Goal: Ask a question

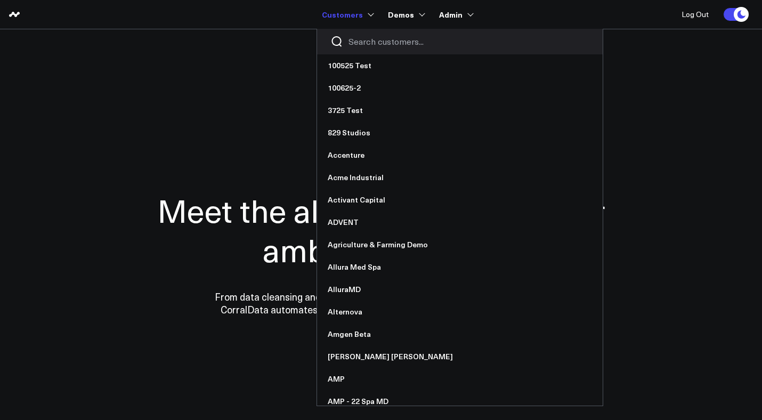
click at [376, 43] on input "Search customers input" at bounding box center [469, 42] width 241 height 12
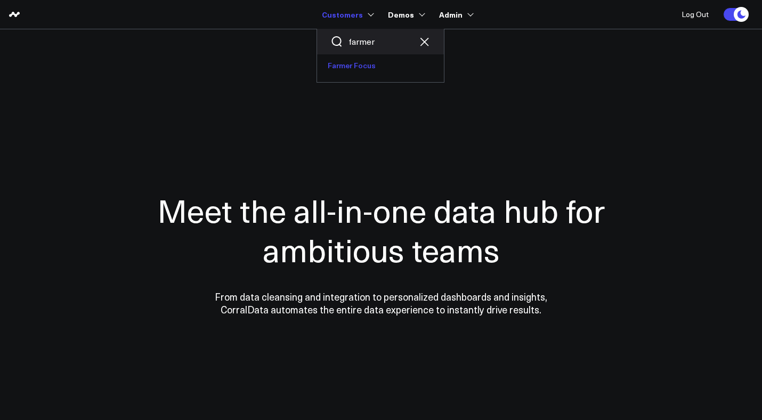
type input "farmer"
click at [366, 66] on link "Farmer Focus" at bounding box center [380, 65] width 127 height 22
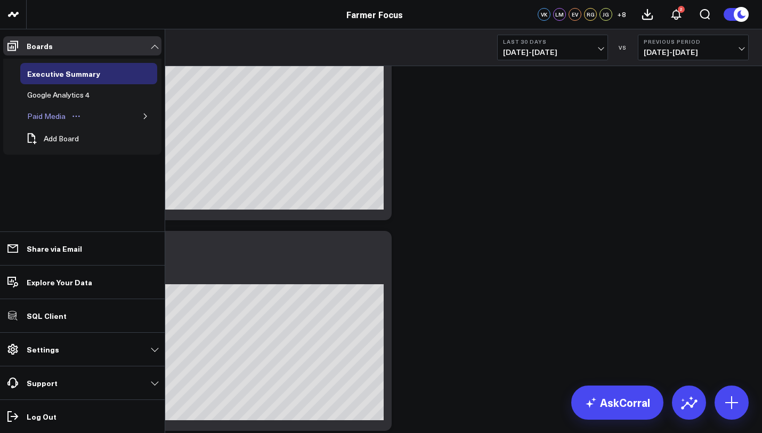
scroll to position [85, 0]
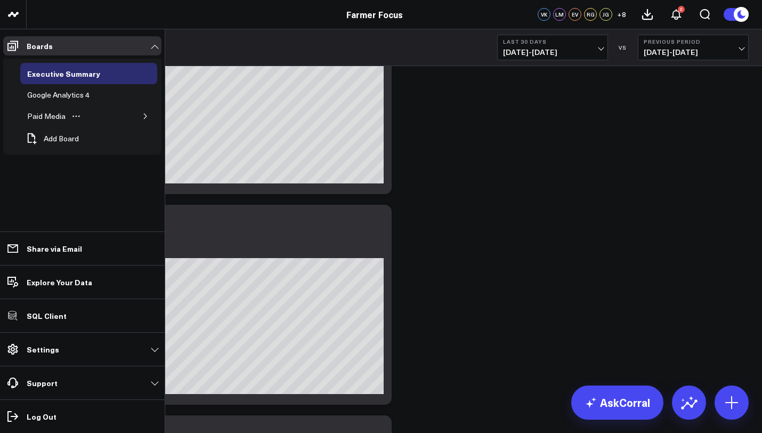
click at [146, 117] on icon "button" at bounding box center [145, 116] width 3 height 5
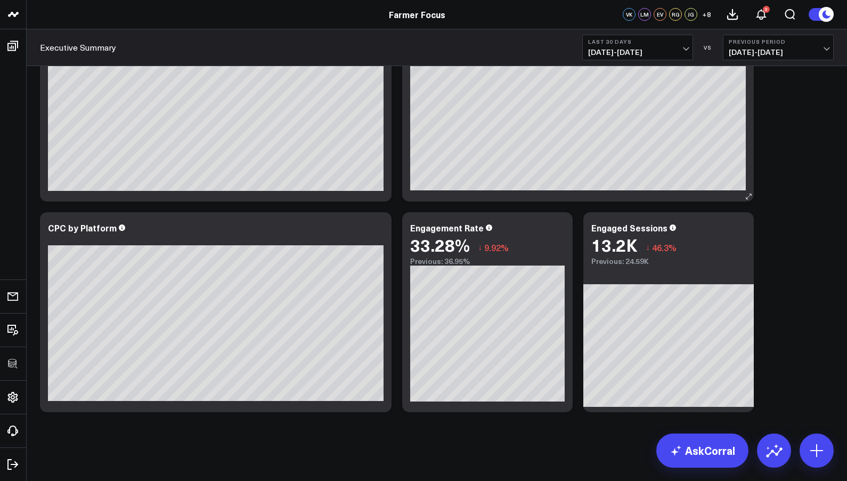
scroll to position [0, 0]
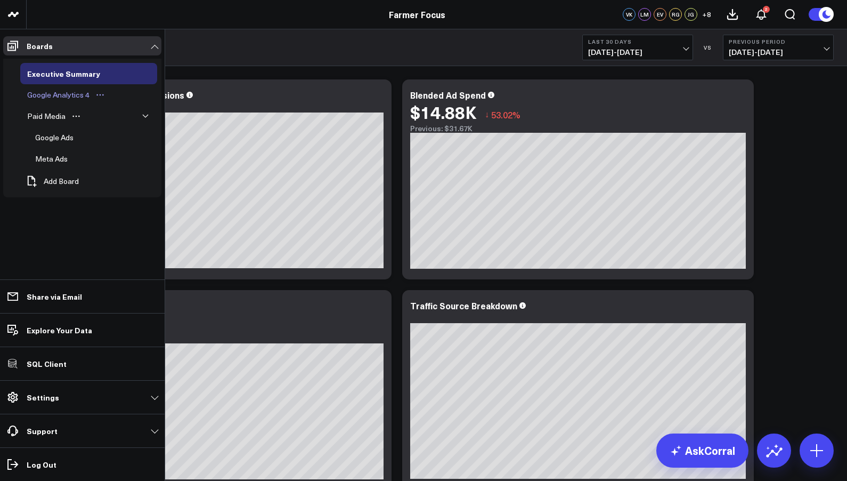
click at [54, 97] on div "Google Analytics 4" at bounding box center [59, 94] width 68 height 13
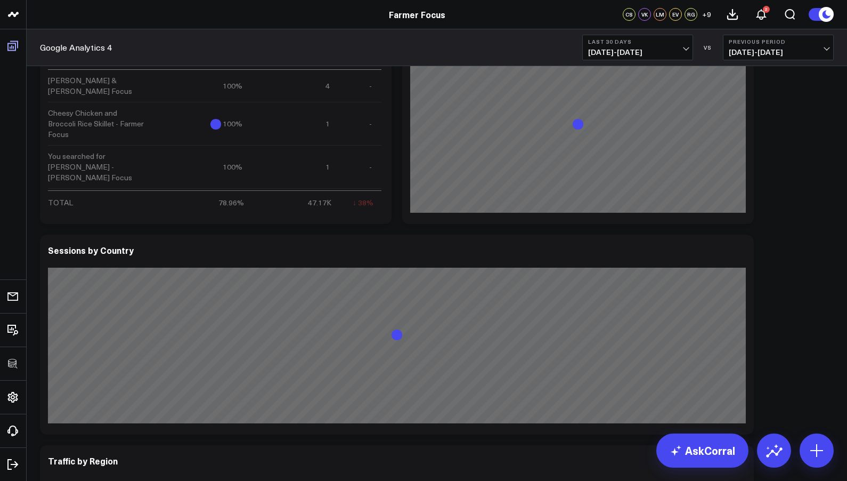
scroll to position [2775, 0]
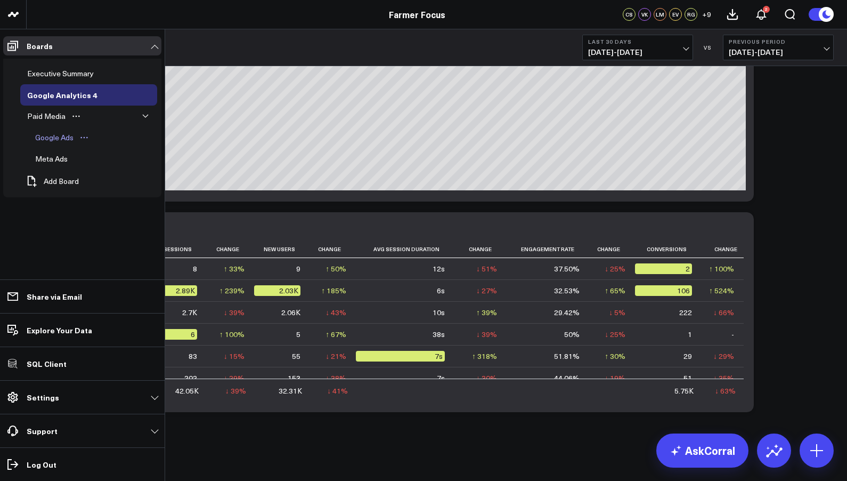
click at [56, 136] on div "Google Ads" at bounding box center [55, 137] width 44 height 13
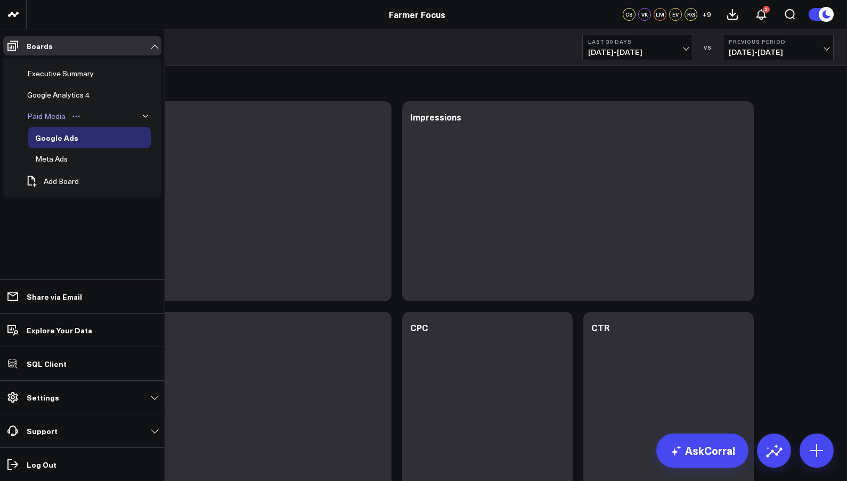
click at [47, 115] on div "Paid Media" at bounding box center [47, 116] width 44 height 13
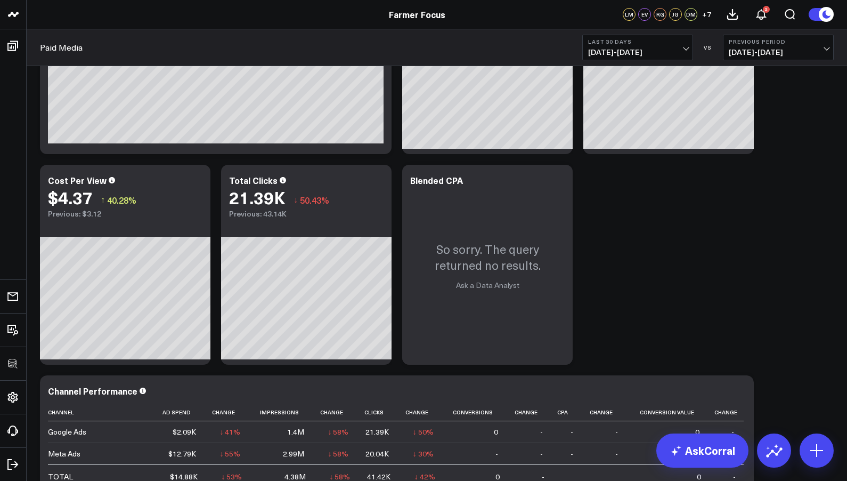
scroll to position [118, 0]
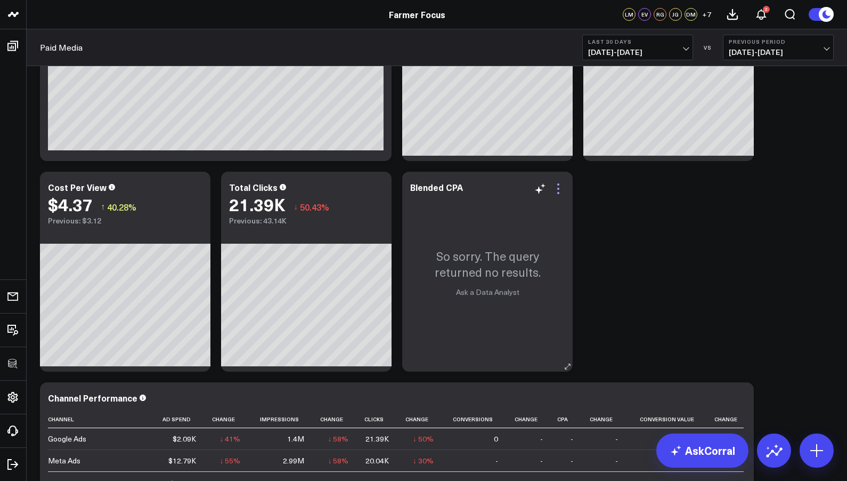
click at [558, 188] on icon at bounding box center [558, 189] width 2 height 2
click at [557, 185] on icon at bounding box center [558, 188] width 13 height 13
click at [559, 188] on icon at bounding box center [558, 189] width 2 height 2
click at [646, 239] on div "Modify via AI Copy link to widget Ask support Remove Create linked copy Executi…" at bounding box center [437, 377] width 805 height 842
click at [561, 187] on icon at bounding box center [558, 188] width 13 height 13
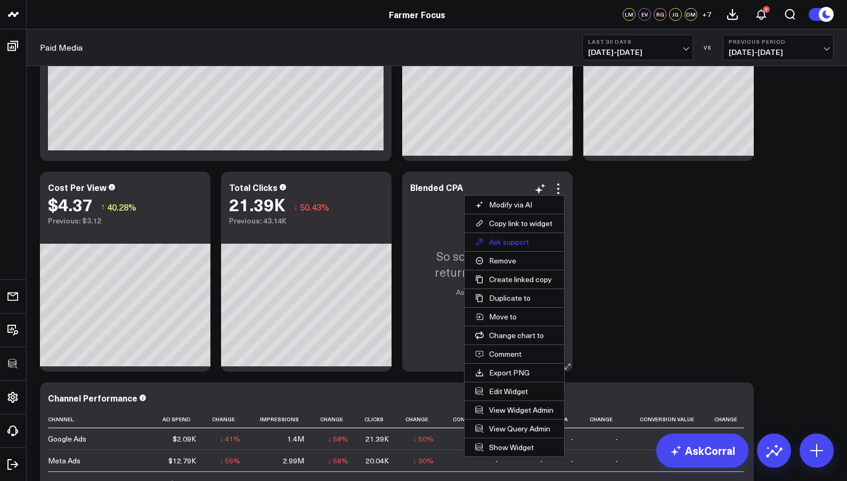
click at [506, 240] on button "Ask support" at bounding box center [515, 242] width 100 height 18
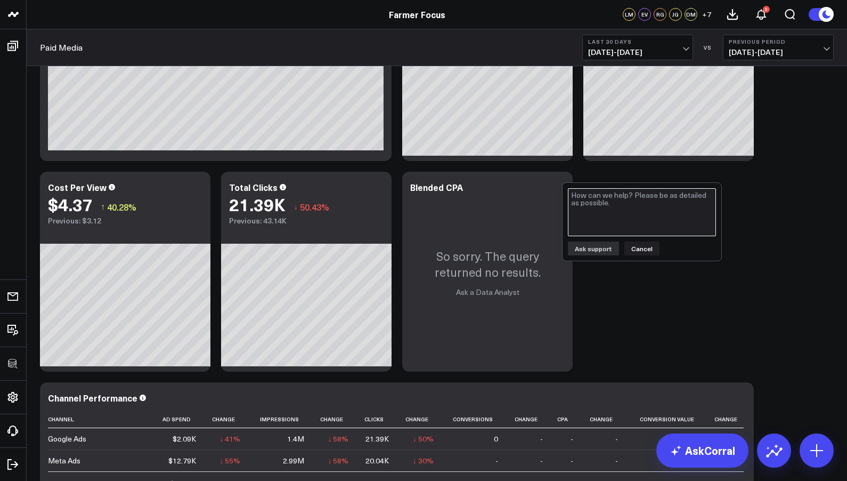
click at [577, 214] on textarea at bounding box center [642, 212] width 148 height 48
type textarea "Why is this missing?"
click at [608, 246] on button "Ask support" at bounding box center [593, 248] width 51 height 14
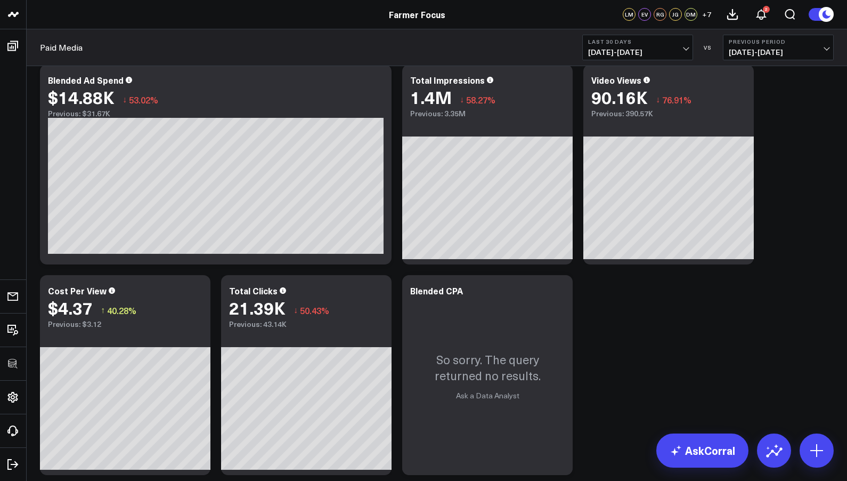
scroll to position [0, 0]
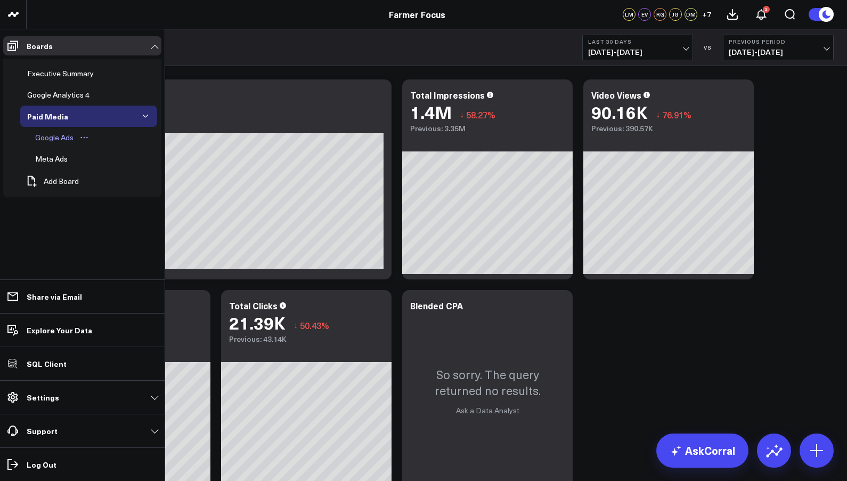
click at [55, 134] on div "Google Ads" at bounding box center [55, 137] width 44 height 13
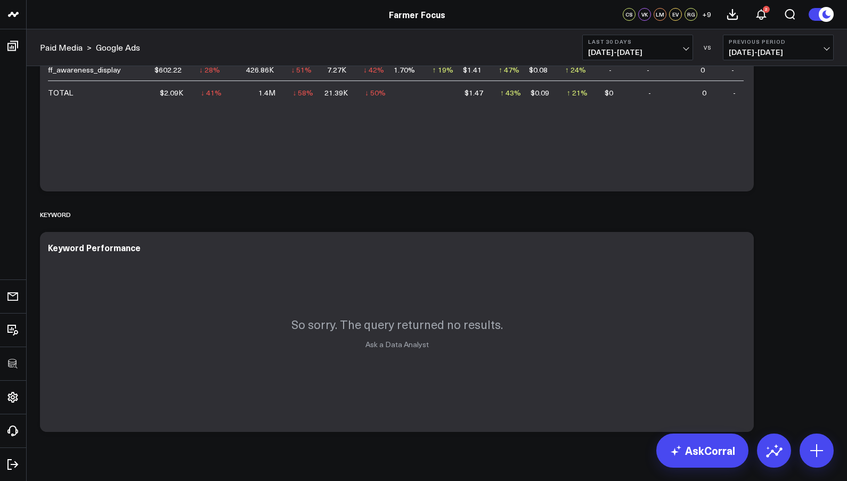
scroll to position [791, 0]
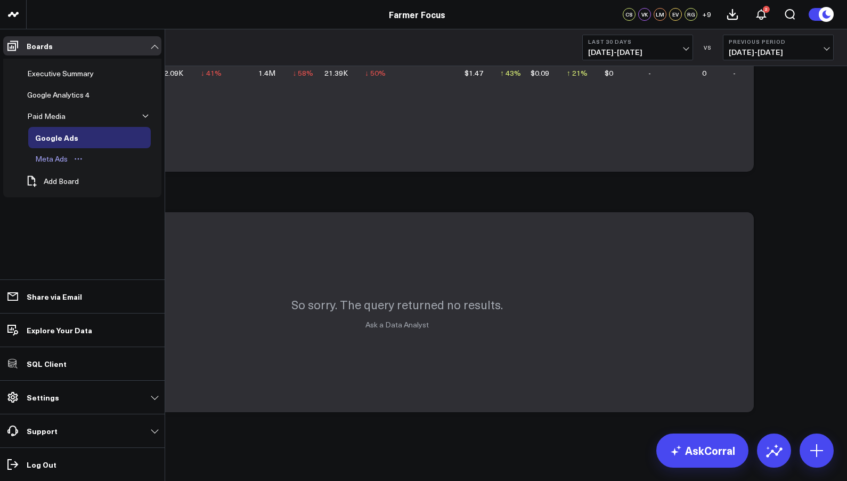
click at [62, 158] on div "Meta Ads" at bounding box center [52, 158] width 38 height 13
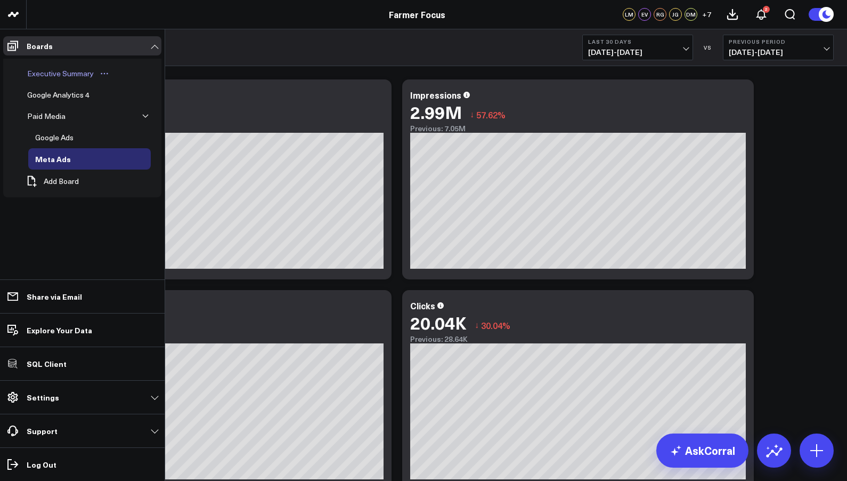
click at [52, 72] on div "Executive Summary" at bounding box center [61, 73] width 72 height 13
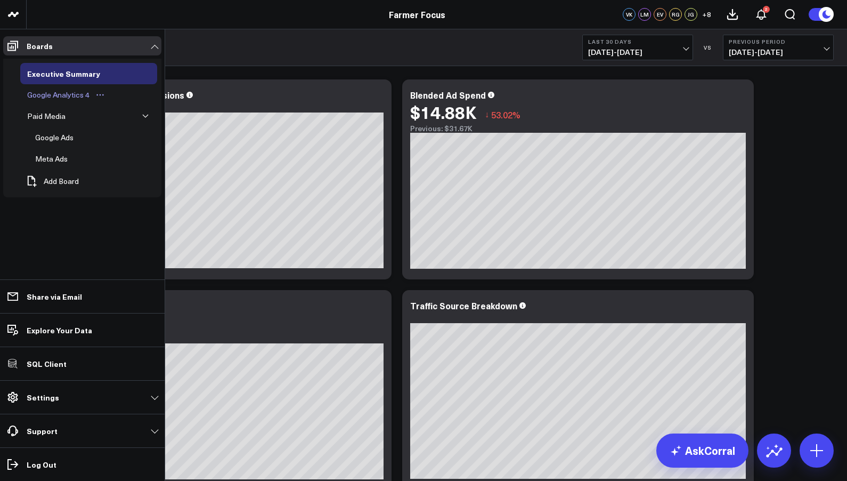
click at [62, 95] on div "Google Analytics 4" at bounding box center [59, 94] width 68 height 13
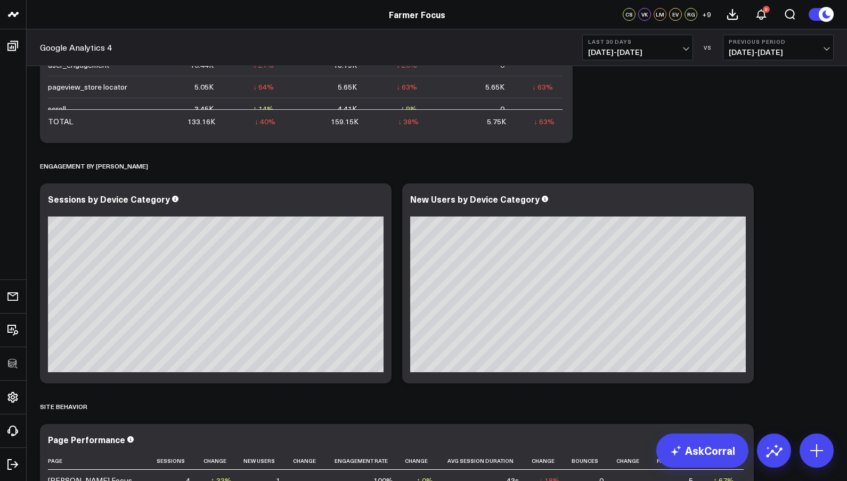
scroll to position [2445, 0]
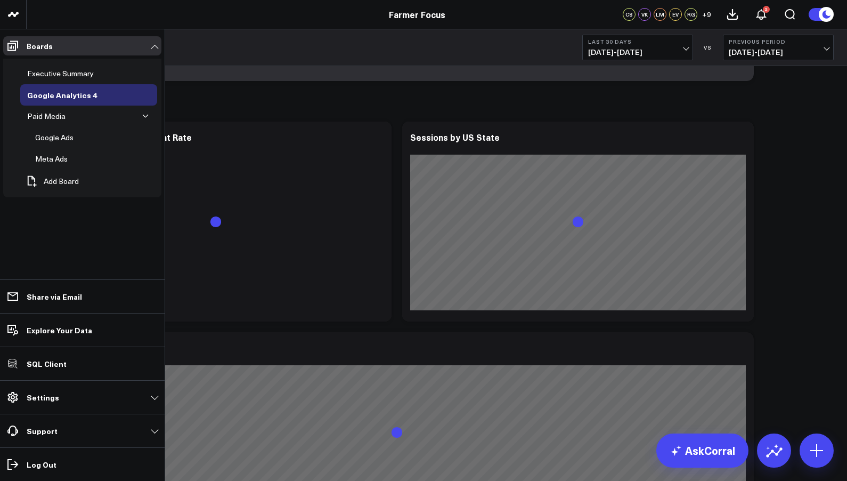
click at [19, 400] on span at bounding box center [12, 396] width 19 height 19
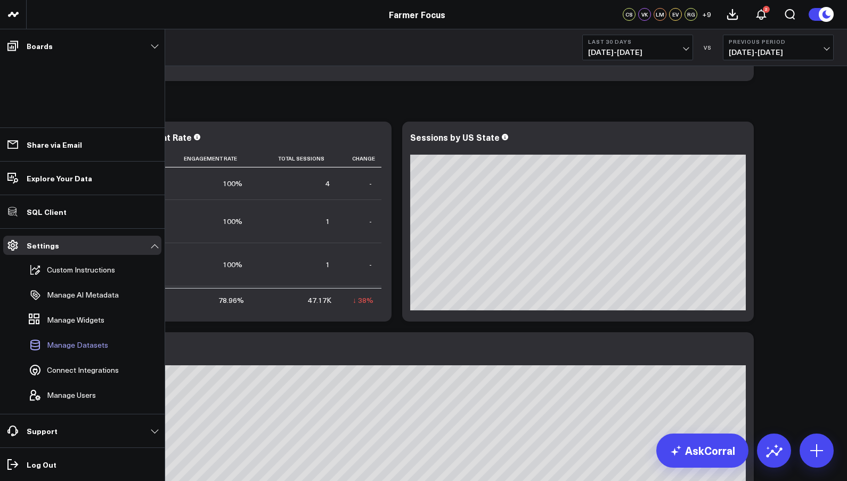
scroll to position [914, 0]
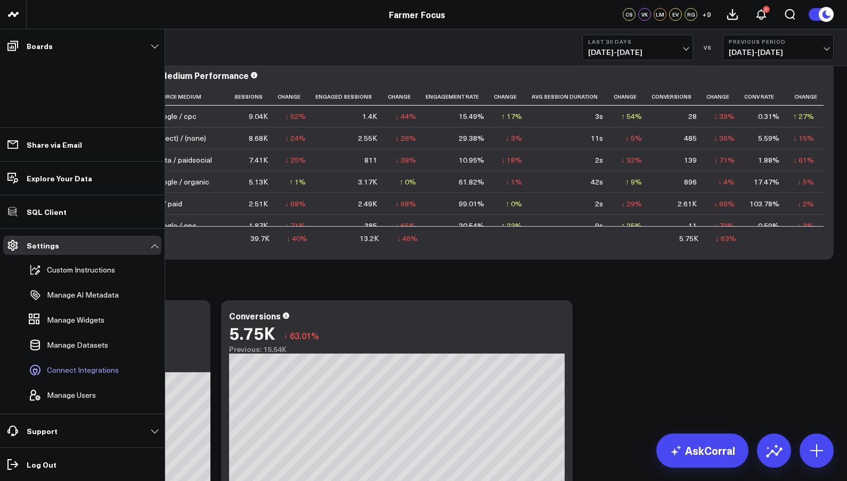
click at [79, 368] on span "Connect Integrations" at bounding box center [83, 370] width 72 height 9
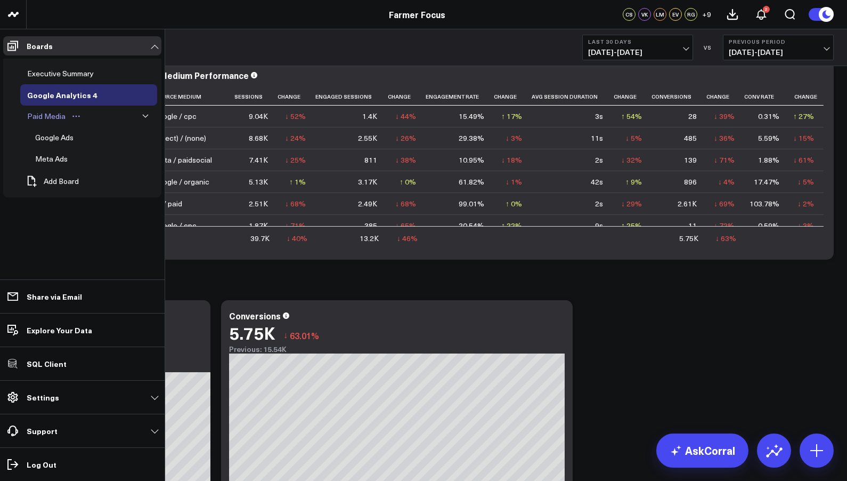
click at [47, 117] on div "Paid Media" at bounding box center [47, 116] width 44 height 13
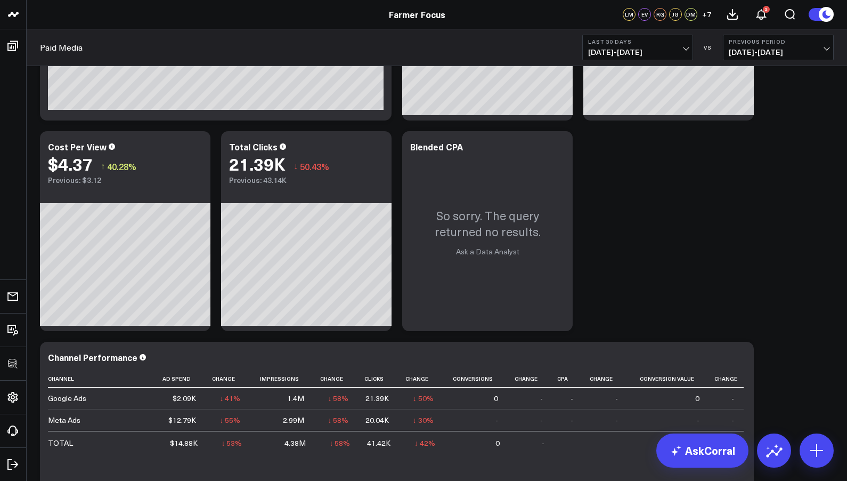
scroll to position [499, 0]
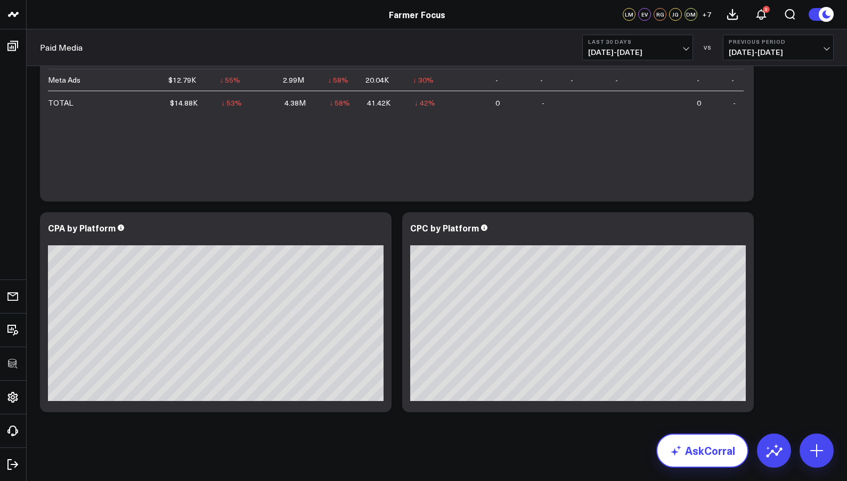
click at [704, 419] on link "AskCorral" at bounding box center [703, 450] width 92 height 34
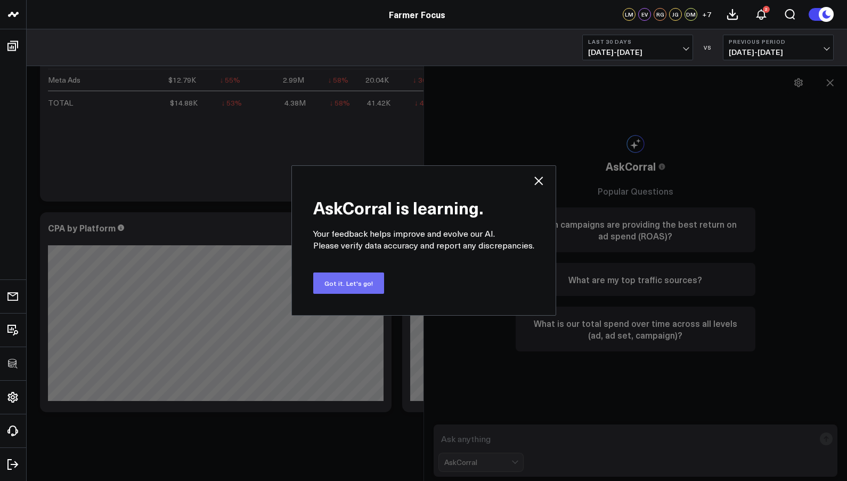
click at [350, 280] on button "Got it. Let's go!" at bounding box center [348, 282] width 71 height 21
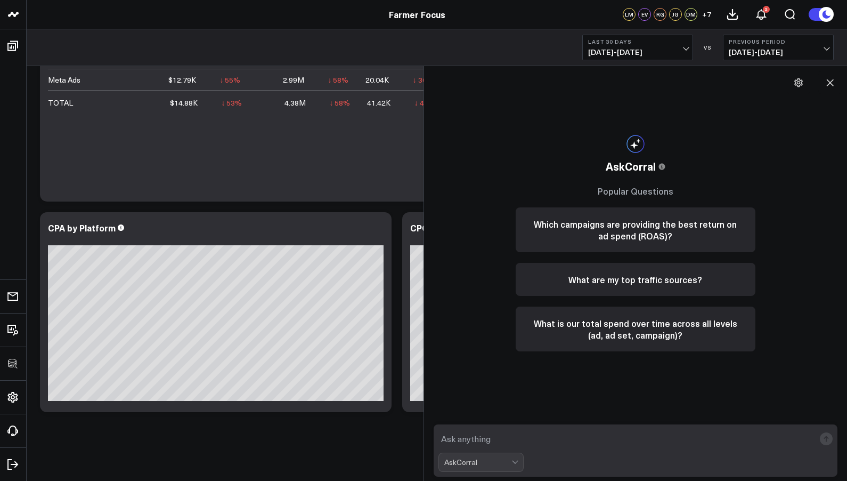
click at [495, 419] on textarea at bounding box center [627, 438] width 377 height 19
type textarea "Show a table with correlation between google ads and meta ads spend, and conver…"
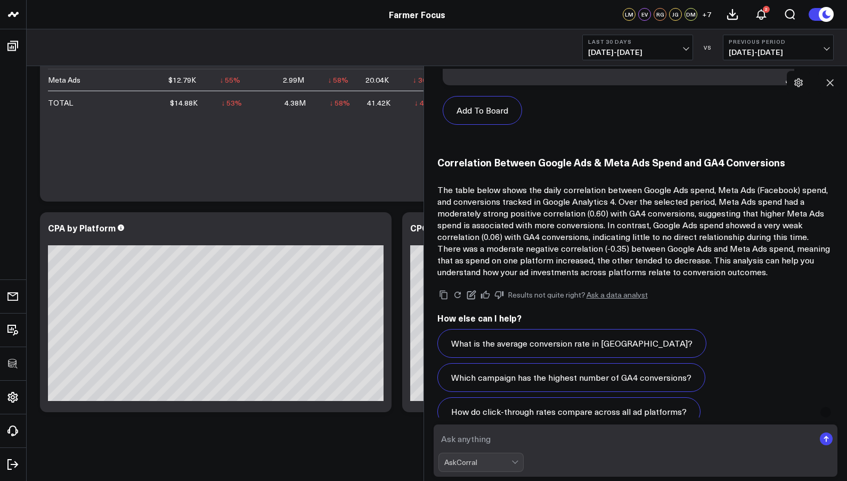
scroll to position [657, 0]
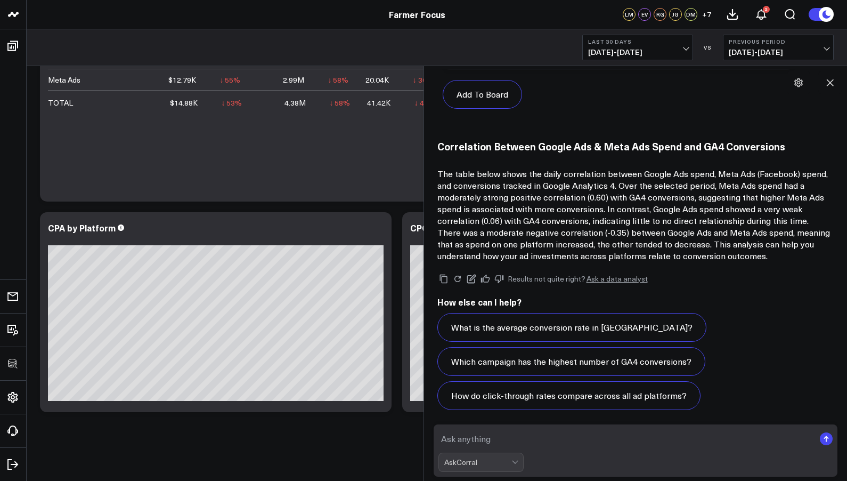
click at [532, 419] on textarea at bounding box center [627, 438] width 377 height 19
type textarea "show a scatterplot showing correlation between meta ad spend and ga4 conversions"
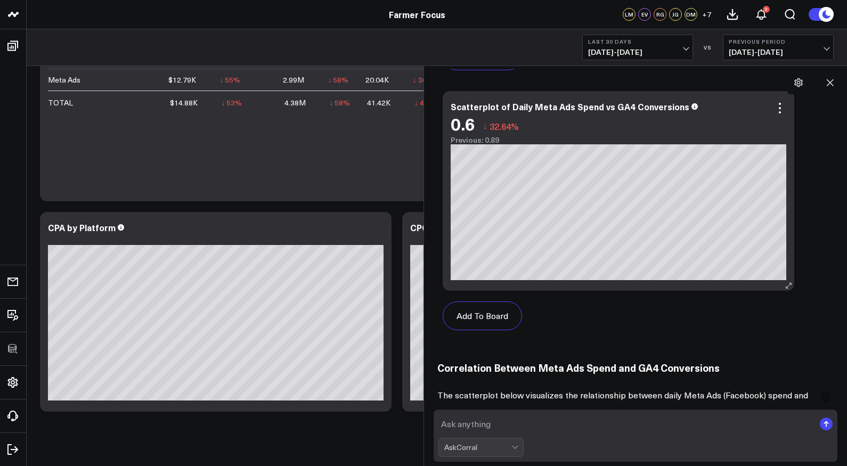
scroll to position [1513, 0]
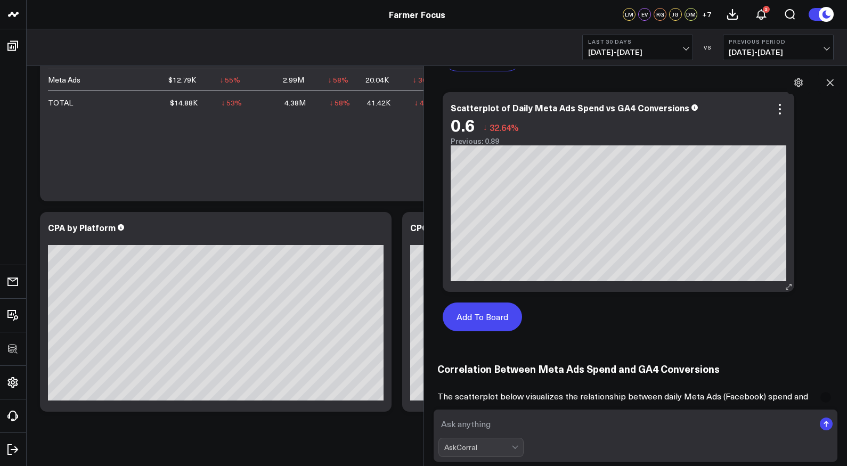
click at [500, 311] on button "Add To Board" at bounding box center [482, 317] width 79 height 29
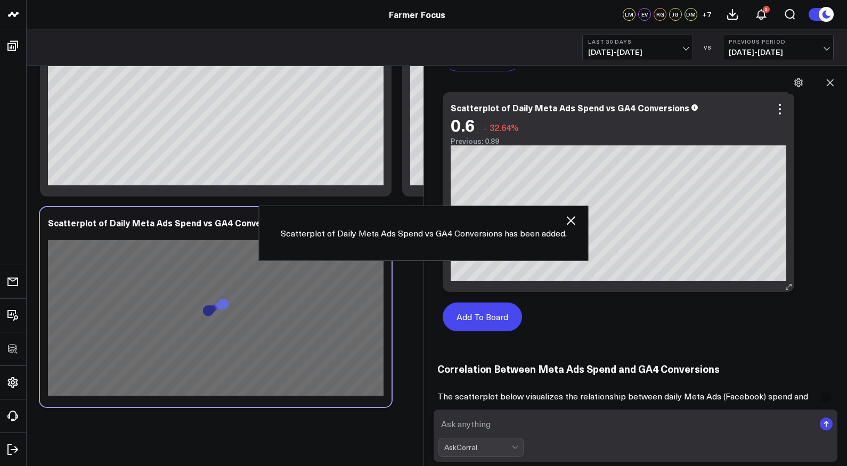
scroll to position [723, 0]
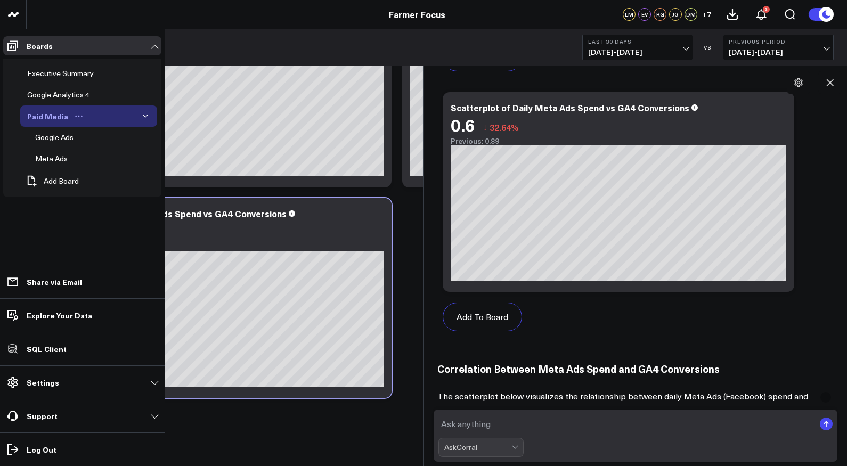
click at [77, 115] on icon "Open board menu" at bounding box center [79, 116] width 9 height 9
click at [98, 226] on ul "Boards Executive Summary Google Analytics 4 Paid Media Edit Name Edit Permissio…" at bounding box center [82, 247] width 165 height 437
click at [146, 114] on icon "button" at bounding box center [145, 116] width 6 height 6
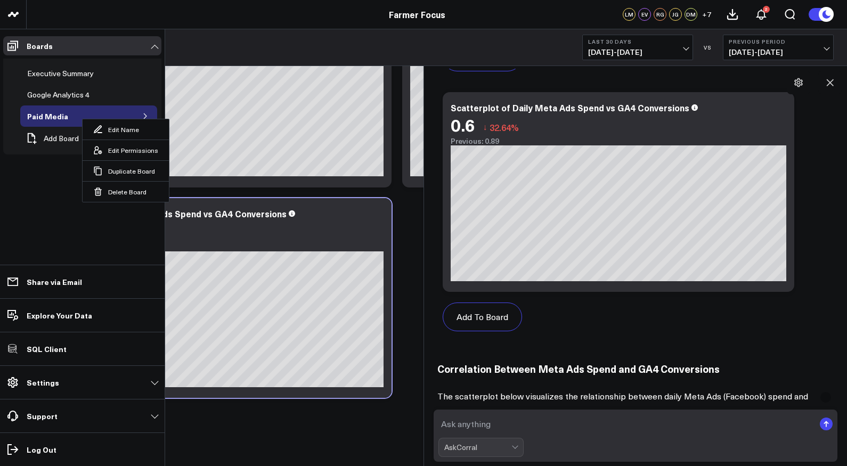
click at [146, 111] on button "button" at bounding box center [145, 116] width 11 height 11
click at [122, 247] on ul "Boards Executive Summary Google Analytics 4 Paid Media Edit Name Edit Permissio…" at bounding box center [82, 247] width 165 height 437
click at [61, 179] on span "Add Board" at bounding box center [61, 181] width 35 height 9
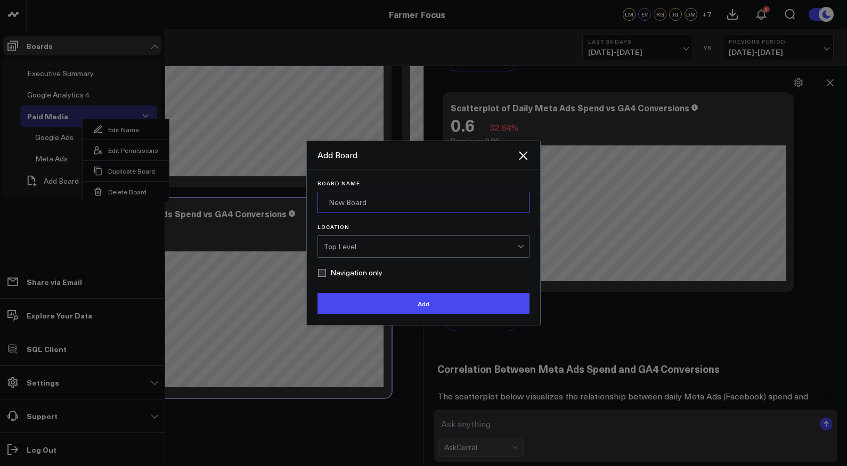
click at [383, 205] on input "Board Name" at bounding box center [424, 202] width 212 height 21
type input "Paid Media - Alex"
click at [372, 247] on div "Top Level" at bounding box center [421, 247] width 194 height 9
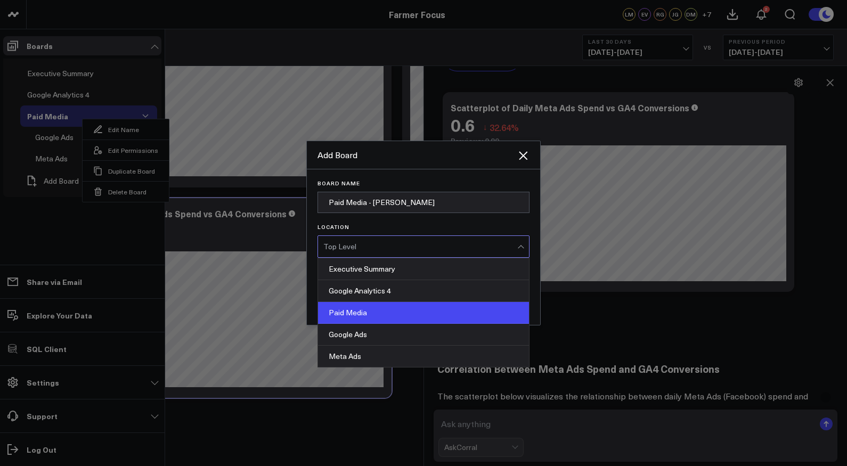
click at [366, 313] on div "Paid Media" at bounding box center [423, 313] width 211 height 22
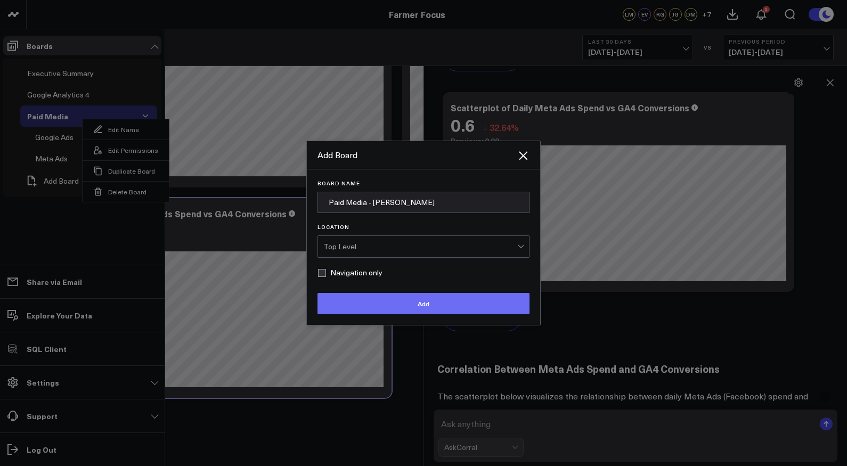
click at [413, 303] on button "Add" at bounding box center [424, 303] width 212 height 21
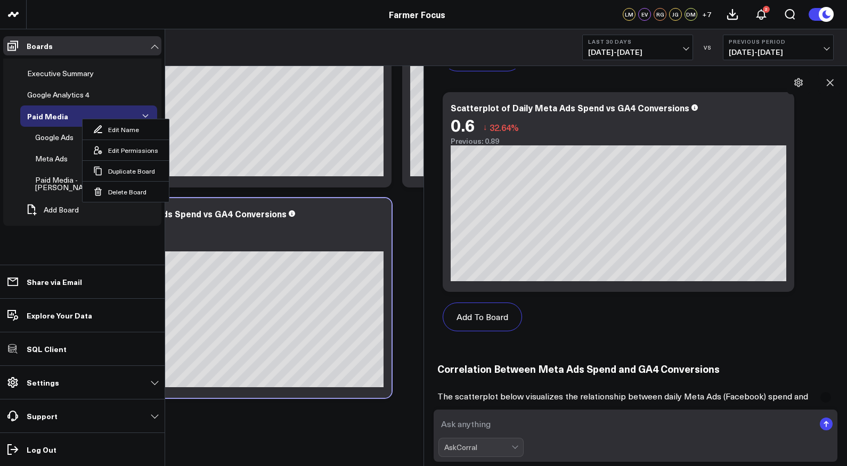
click at [74, 225] on li "Boards Executive Summary Google Analytics 4 Paid Media Edit Name Edit Permissio…" at bounding box center [82, 134] width 165 height 210
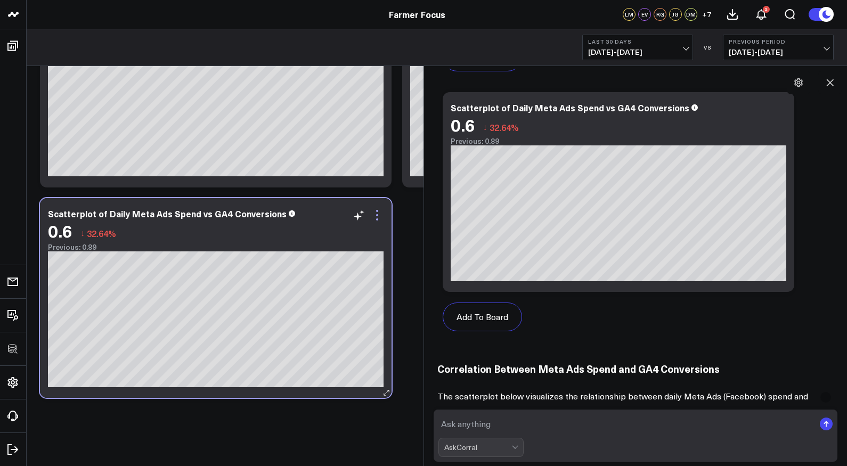
click at [379, 218] on icon at bounding box center [377, 215] width 13 height 13
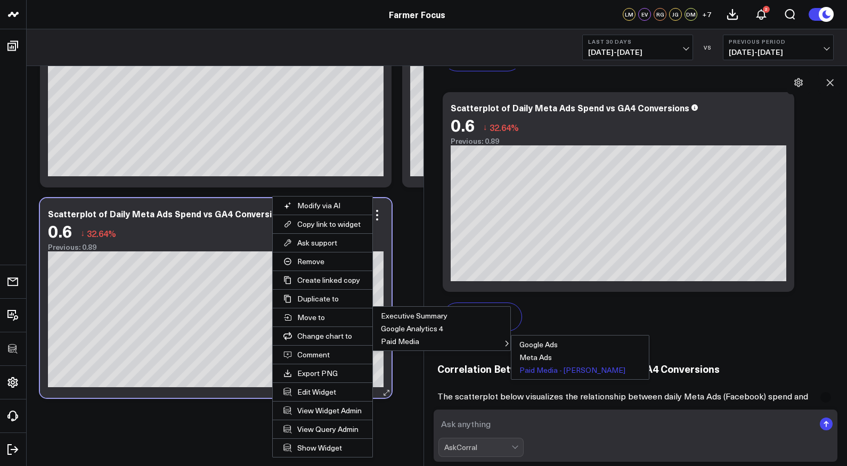
click at [543, 370] on button "Paid Media - Alex" at bounding box center [581, 370] width 138 height 13
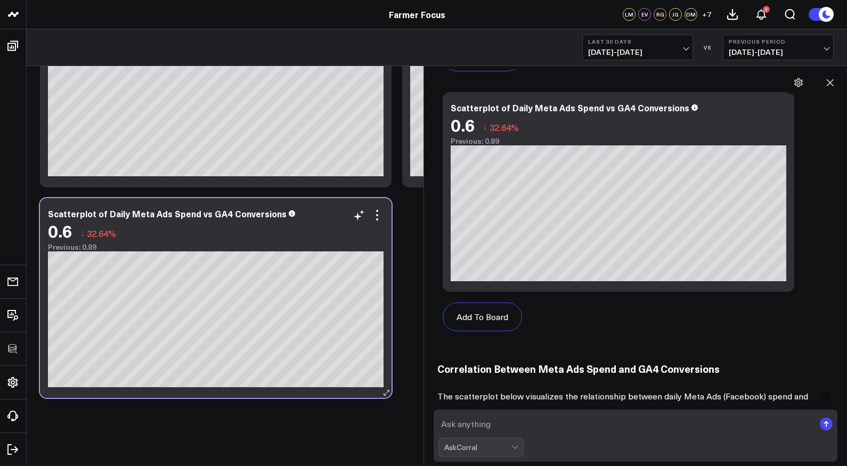
scroll to position [513, 0]
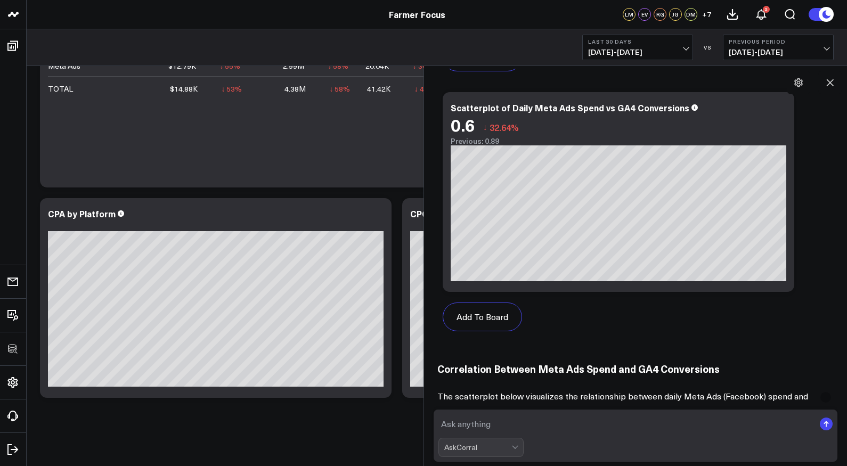
click at [502, 419] on textarea at bounding box center [627, 424] width 377 height 19
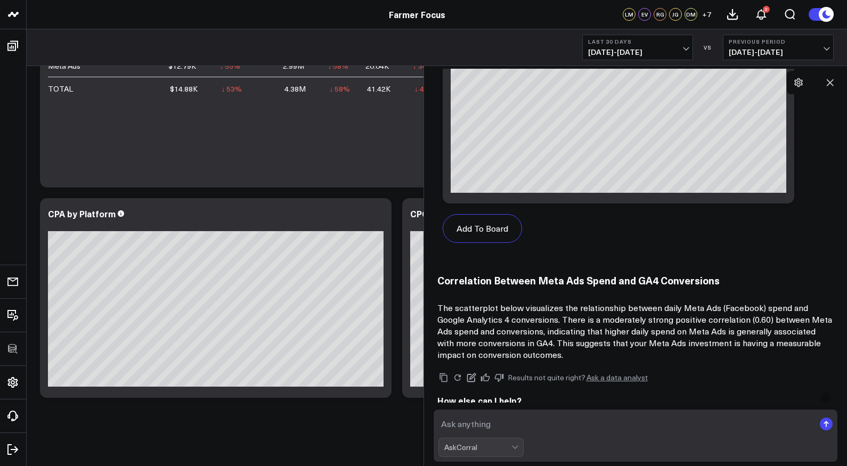
scroll to position [1714, 0]
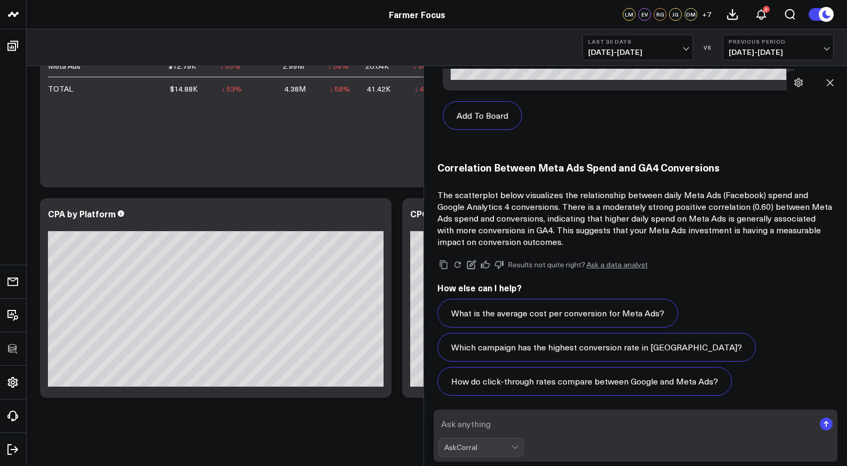
click at [500, 419] on textarea at bounding box center [627, 424] width 377 height 19
type textarea "can you do this for google ads"
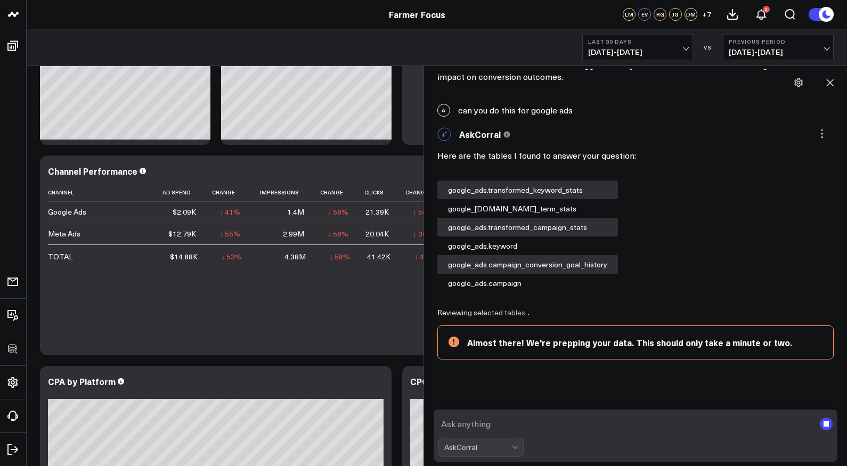
scroll to position [1890, 0]
